Goal: Task Accomplishment & Management: Use online tool/utility

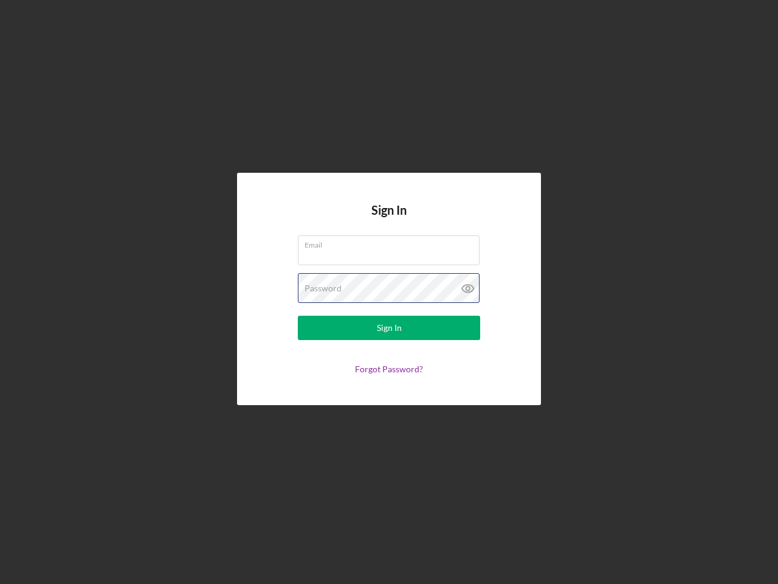
click at [389, 292] on div "Password" at bounding box center [389, 288] width 182 height 30
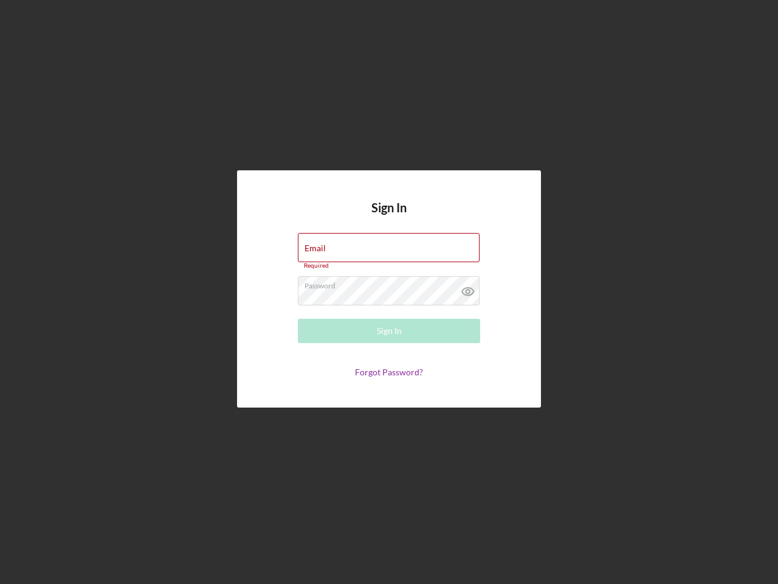
click at [468, 288] on icon at bounding box center [468, 291] width 30 height 30
